Goal: Task Accomplishment & Management: Manage account settings

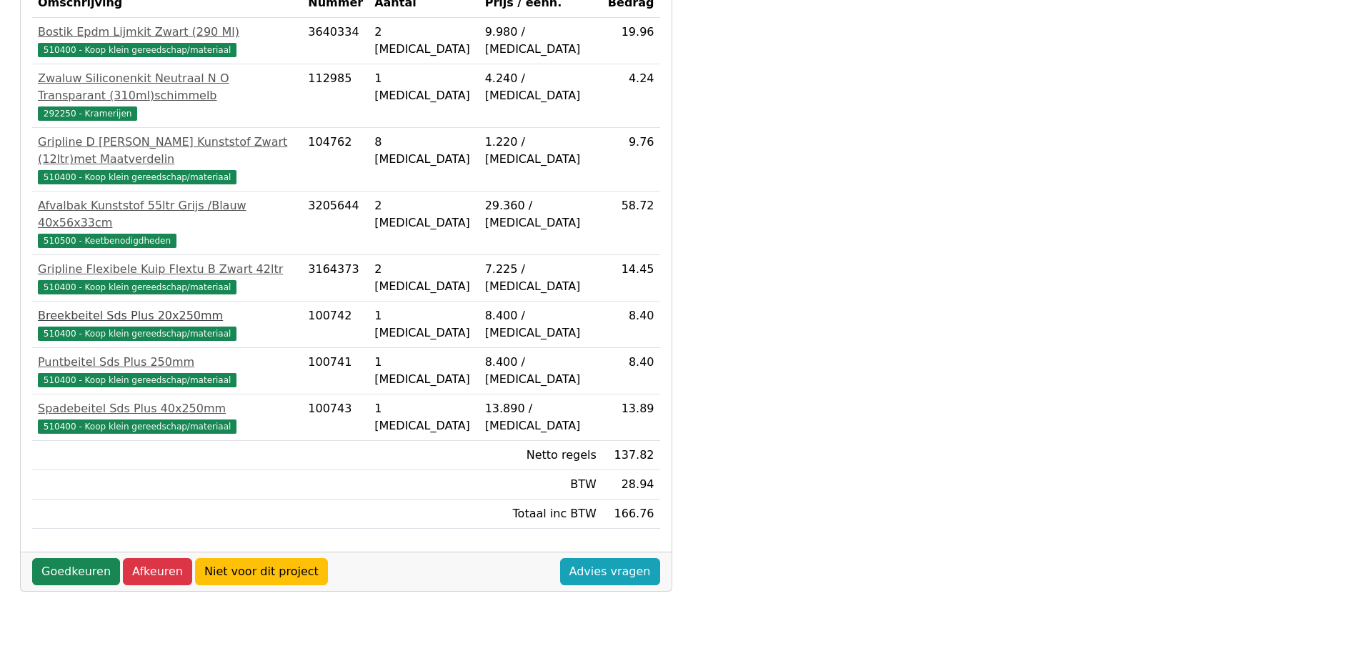
scroll to position [357, 0]
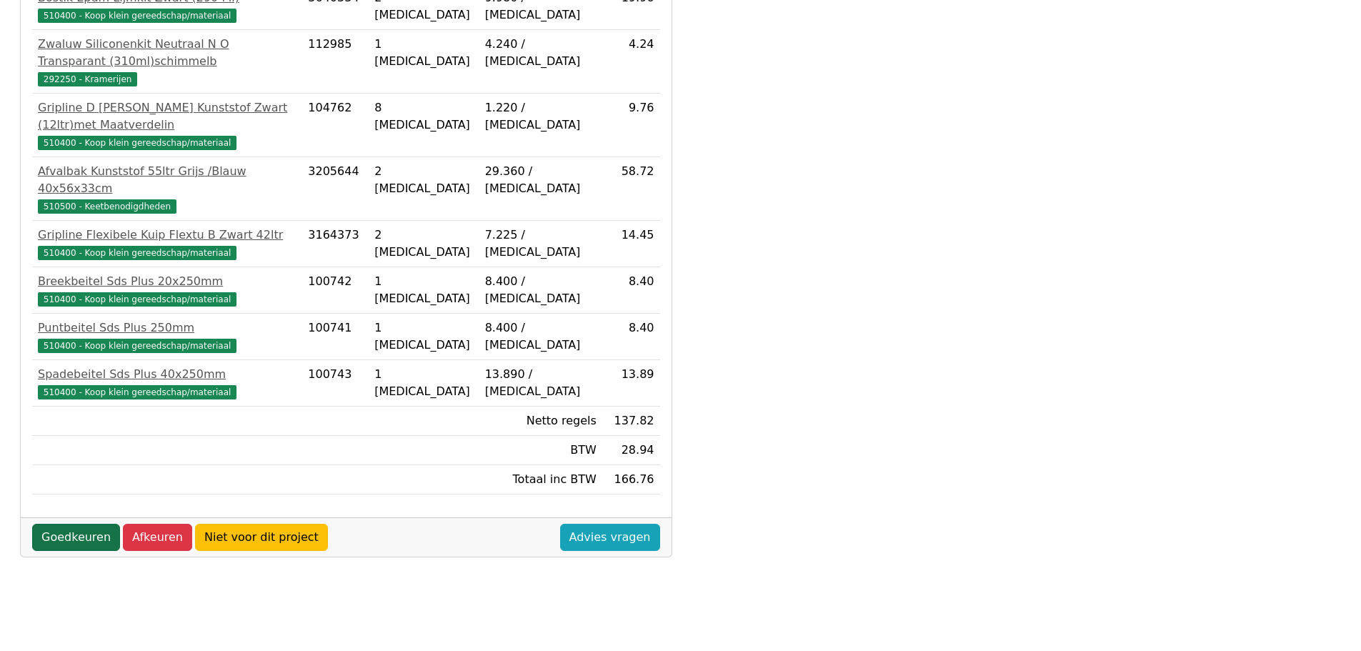
click at [69, 524] on link "Goedkeuren" at bounding box center [76, 537] width 88 height 27
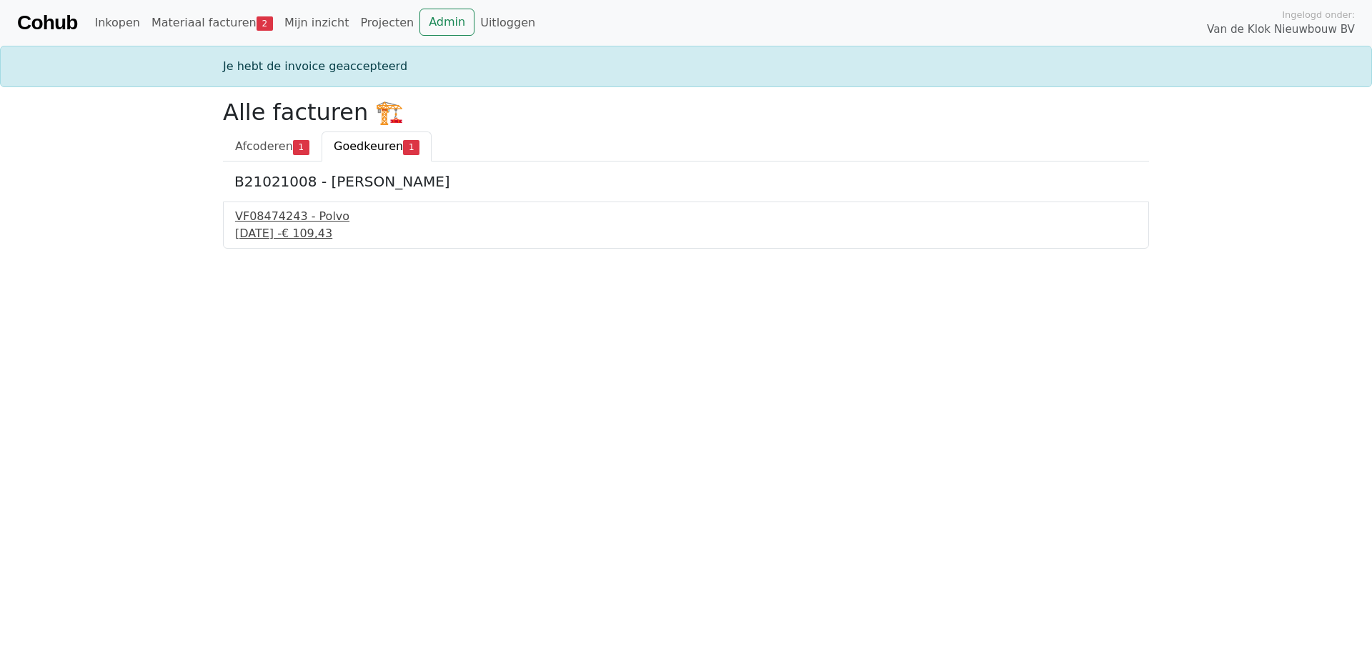
click at [256, 228] on div "[DATE] - € 109,43" at bounding box center [686, 233] width 902 height 17
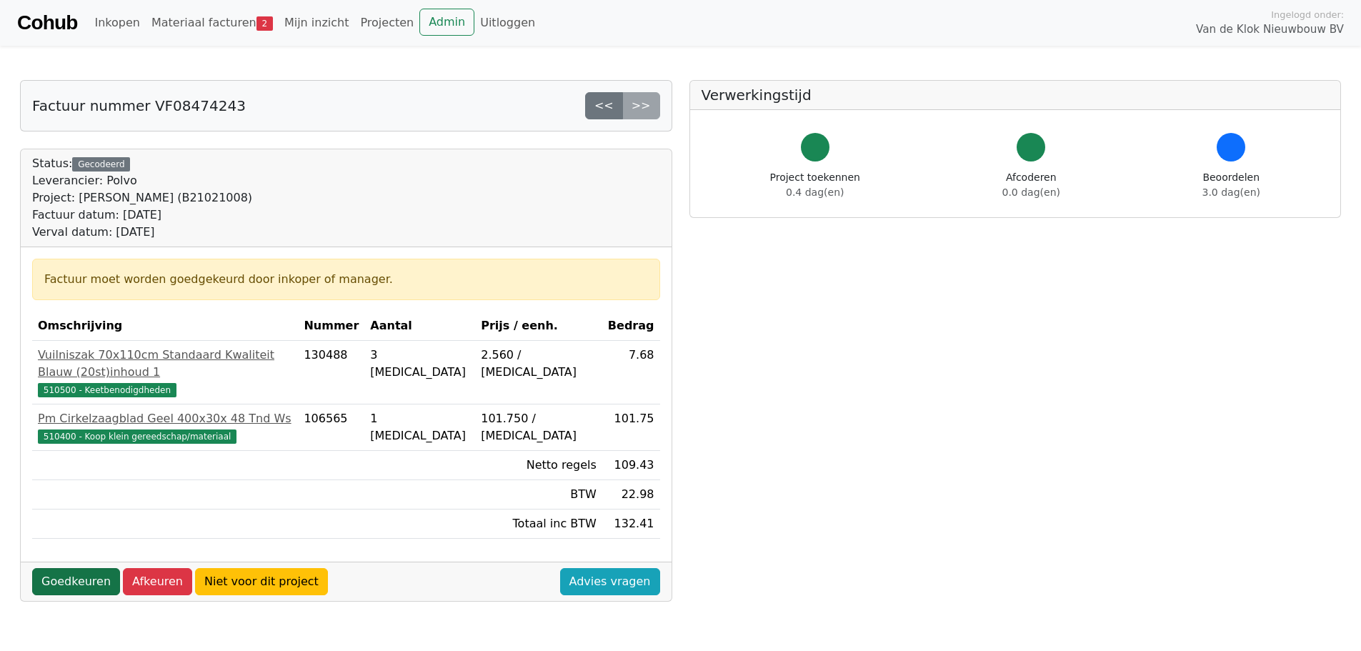
click at [66, 568] on link "Goedkeuren" at bounding box center [76, 581] width 88 height 27
